Goal: Task Accomplishment & Management: Use online tool/utility

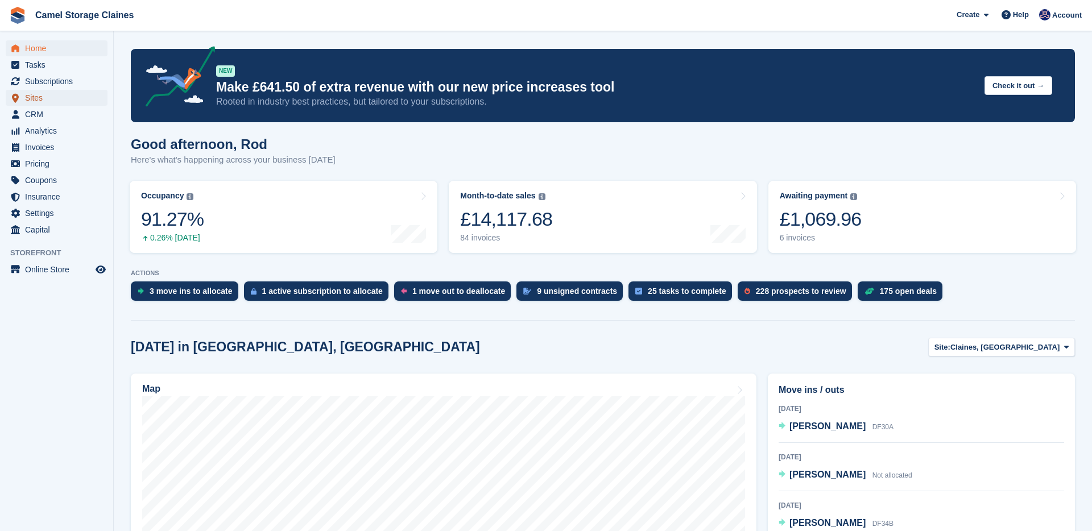
click at [52, 97] on span "Sites" at bounding box center [59, 98] width 68 height 16
click at [59, 114] on span "CRM" at bounding box center [59, 114] width 68 height 16
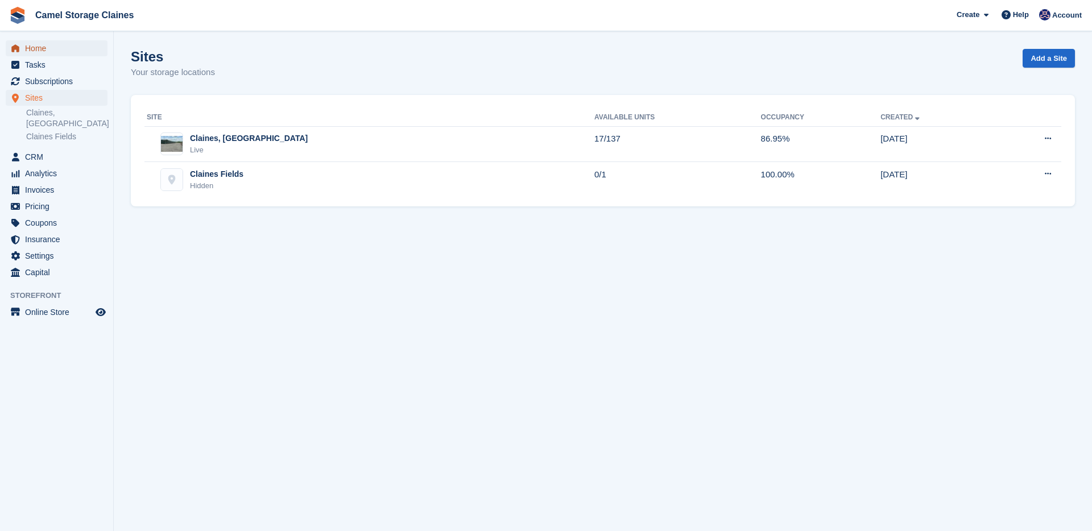
click at [47, 49] on span "Home" at bounding box center [59, 48] width 68 height 16
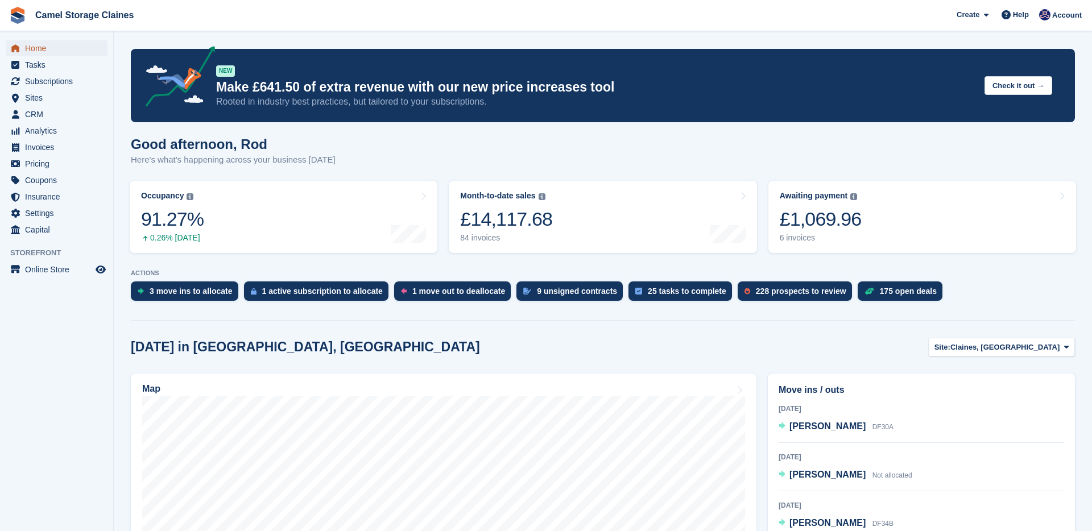
click at [64, 49] on span "Home" at bounding box center [59, 48] width 68 height 16
click at [74, 67] on span "Tasks" at bounding box center [59, 65] width 68 height 16
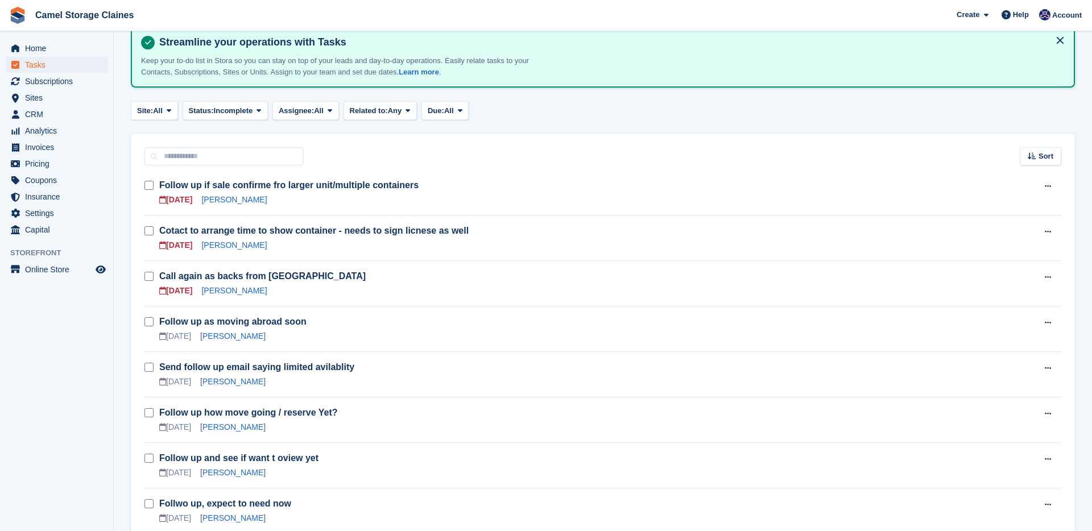
scroll to position [69, 0]
click at [231, 288] on link "[PERSON_NAME]" at bounding box center [233, 288] width 65 height 9
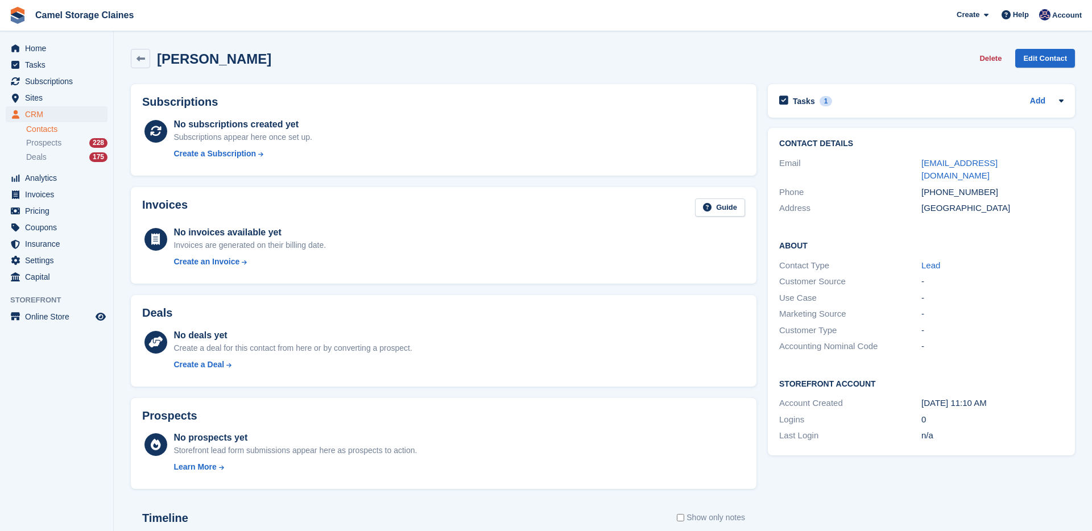
click at [951, 186] on div "[PHONE_NUMBER]" at bounding box center [992, 192] width 142 height 13
copy div "447874041381"
click at [33, 67] on span "Tasks" at bounding box center [59, 65] width 68 height 16
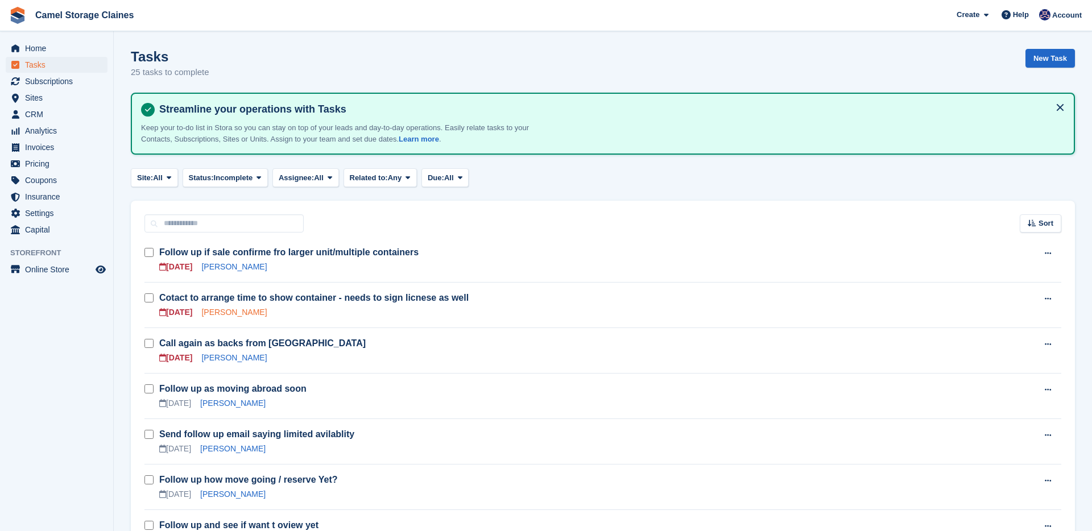
click at [261, 312] on link "[PERSON_NAME]" at bounding box center [233, 312] width 65 height 9
